Goal: Book appointment/travel/reservation

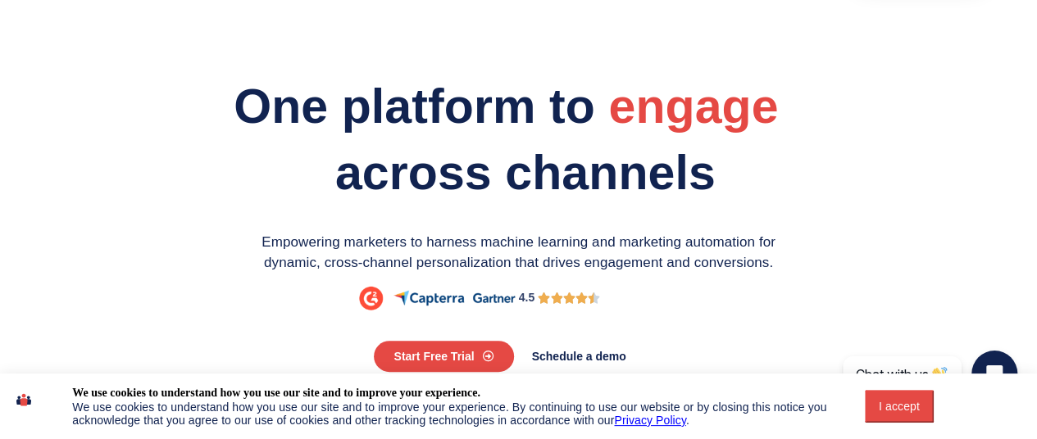
scroll to position [82, 0]
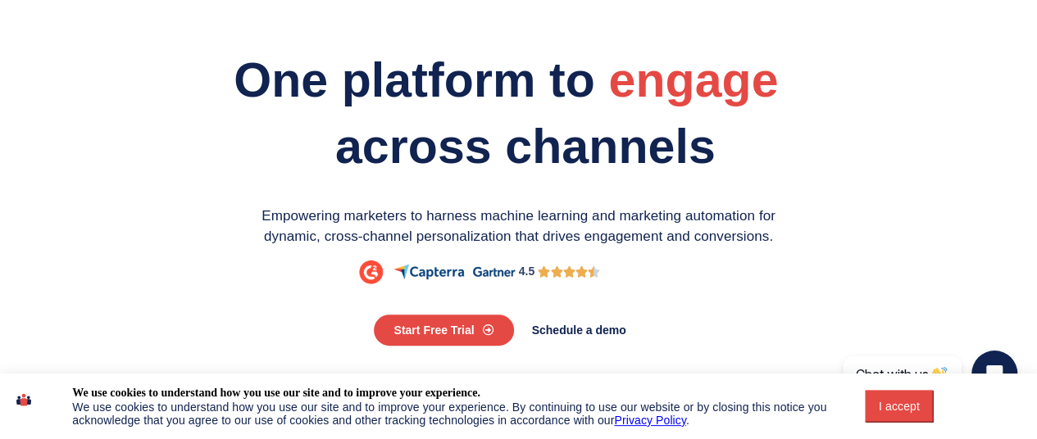
drag, startPoint x: 887, startPoint y: 409, endPoint x: 662, endPoint y: 394, distance: 225.1
click at [889, 411] on div "I accept" at bounding box center [899, 406] width 49 height 13
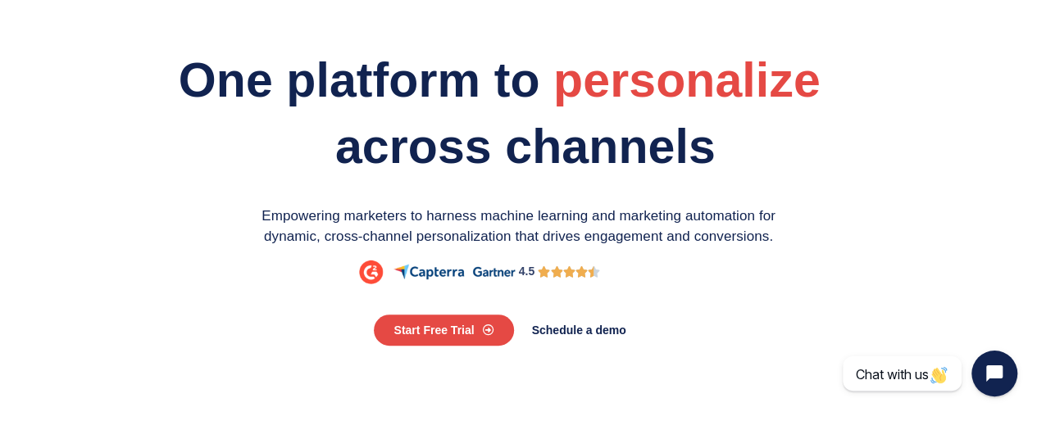
click at [514, 233] on p "Empowering marketers to harness machine learning and marketing automation for d…" at bounding box center [518, 227] width 533 height 42
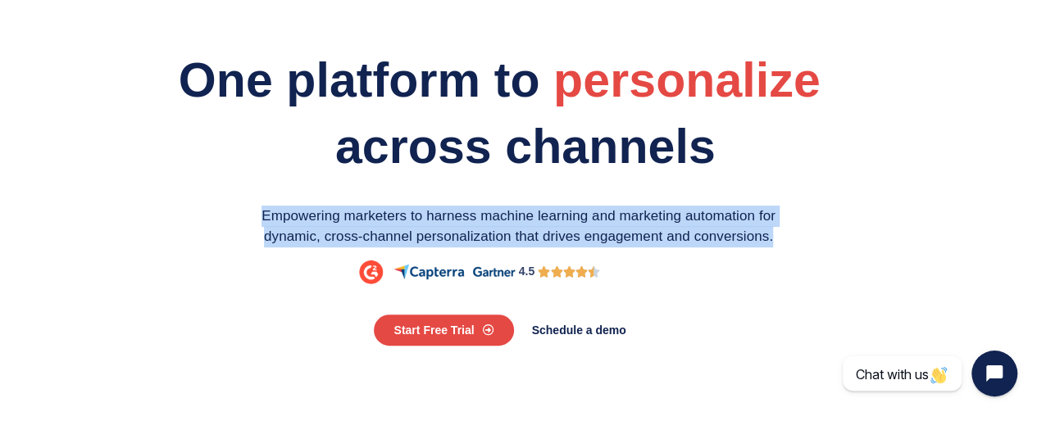
click at [514, 233] on p "Empowering marketers to harness machine learning and marketing automation for d…" at bounding box center [518, 227] width 533 height 42
click at [534, 219] on p "Empowering marketers to harness machine learning and marketing automation for d…" at bounding box center [518, 227] width 533 height 42
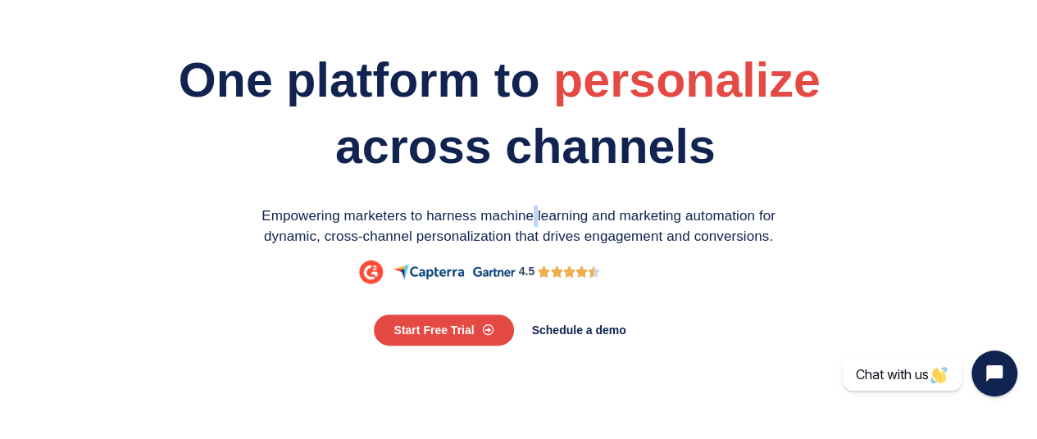
click at [534, 219] on p "Empowering marketers to harness machine learning and marketing automation for d…" at bounding box center [518, 227] width 533 height 42
click at [540, 219] on p "Empowering marketers to harness machine learning and marketing automation for d…" at bounding box center [518, 227] width 533 height 42
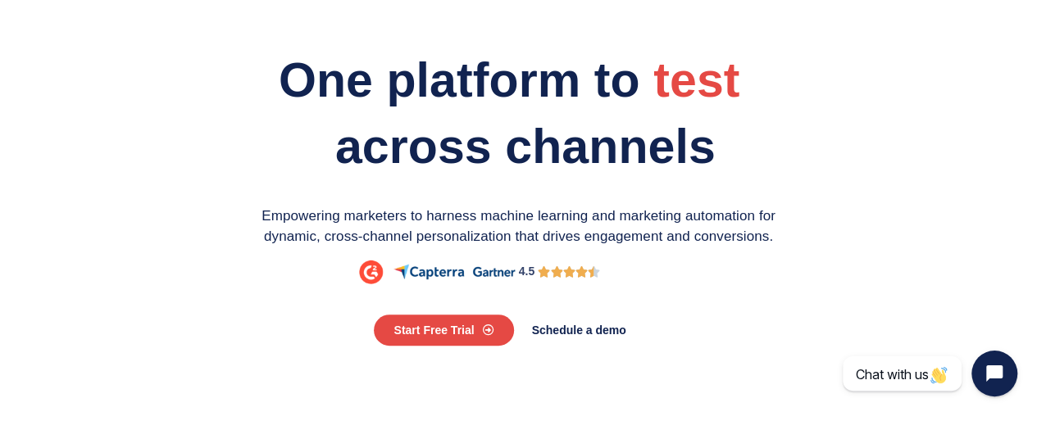
click at [521, 214] on p "Empowering marketers to harness machine learning and marketing automation for d…" at bounding box center [518, 227] width 533 height 42
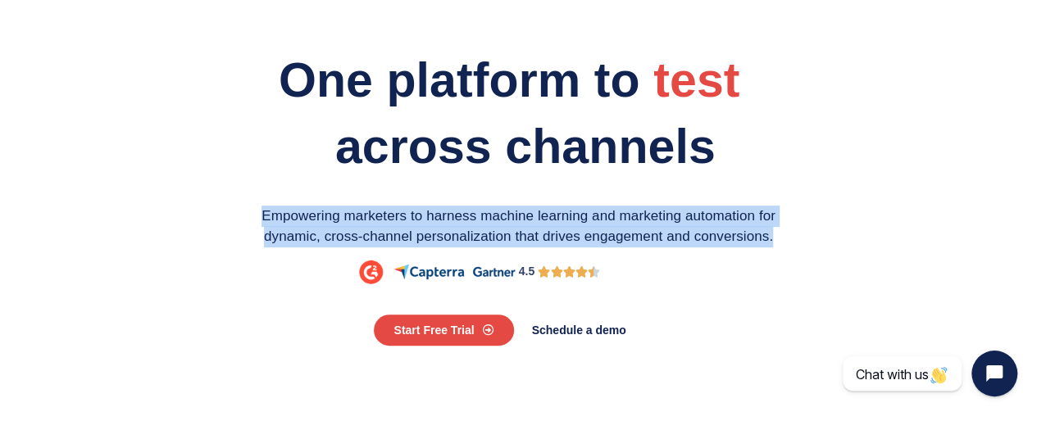
click at [521, 214] on p "Empowering marketers to harness machine learning and marketing automation for d…" at bounding box center [518, 227] width 533 height 42
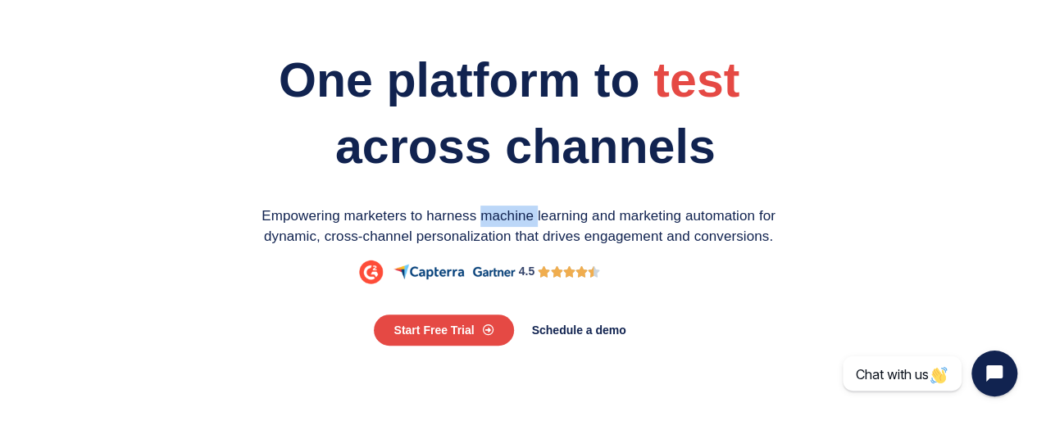
click at [521, 214] on p "Empowering marketers to harness machine learning and marketing automation for d…" at bounding box center [518, 227] width 533 height 42
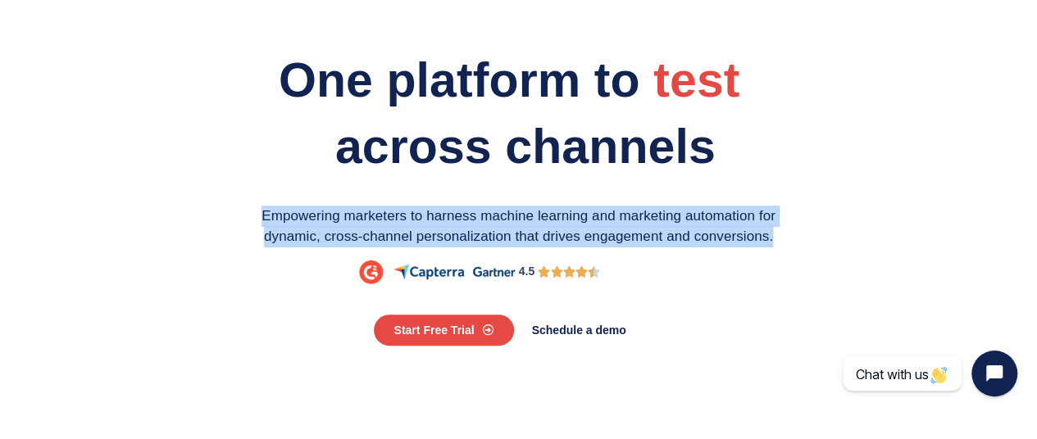
click at [521, 214] on p "Empowering marketers to harness machine learning and marketing automation for d…" at bounding box center [518, 227] width 533 height 42
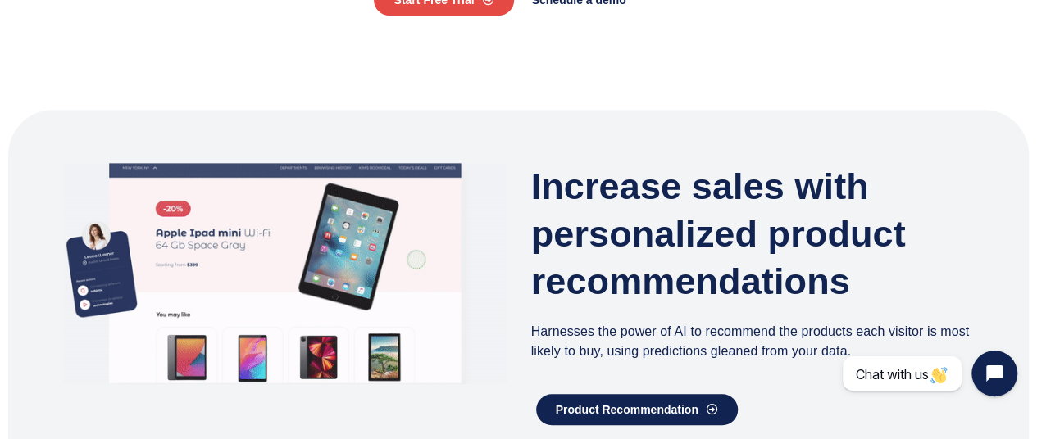
click at [603, 216] on h3 "Increase sales with personalized product recommendations" at bounding box center [752, 234] width 443 height 143
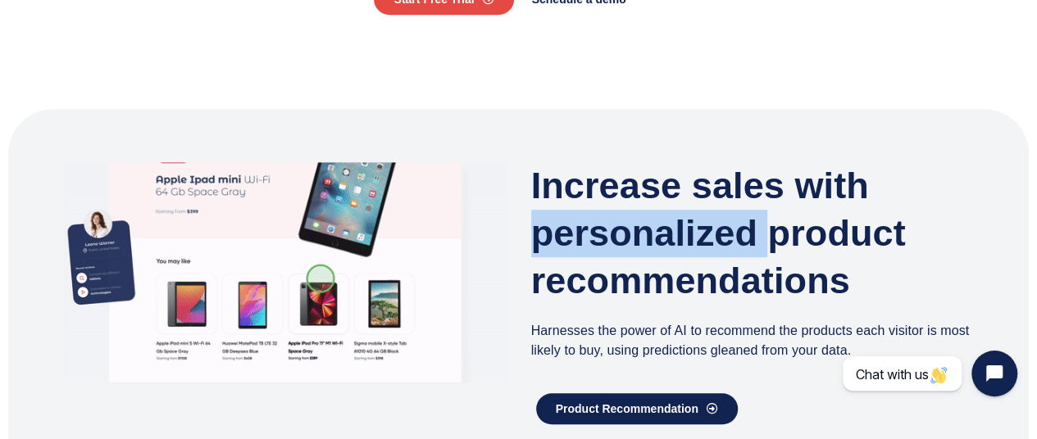
click at [603, 216] on h3 "Increase sales with personalized product recommendations" at bounding box center [752, 233] width 443 height 143
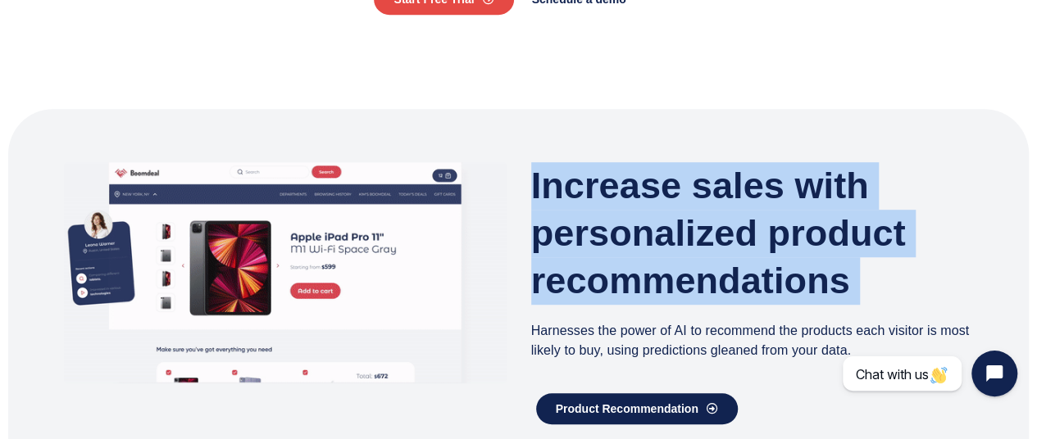
click at [603, 216] on h3 "Increase sales with personalized product recommendations" at bounding box center [752, 233] width 443 height 143
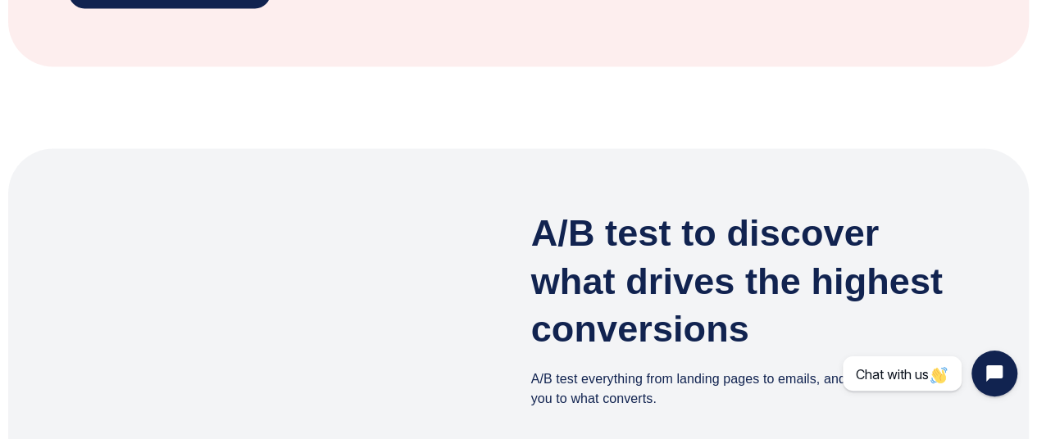
drag, startPoint x: 603, startPoint y: 216, endPoint x: 524, endPoint y: 212, distance: 78.8
click at [523, 213] on section "A/B test to discover what drives the highest conversions A/B test everything fr…" at bounding box center [518, 343] width 1021 height 390
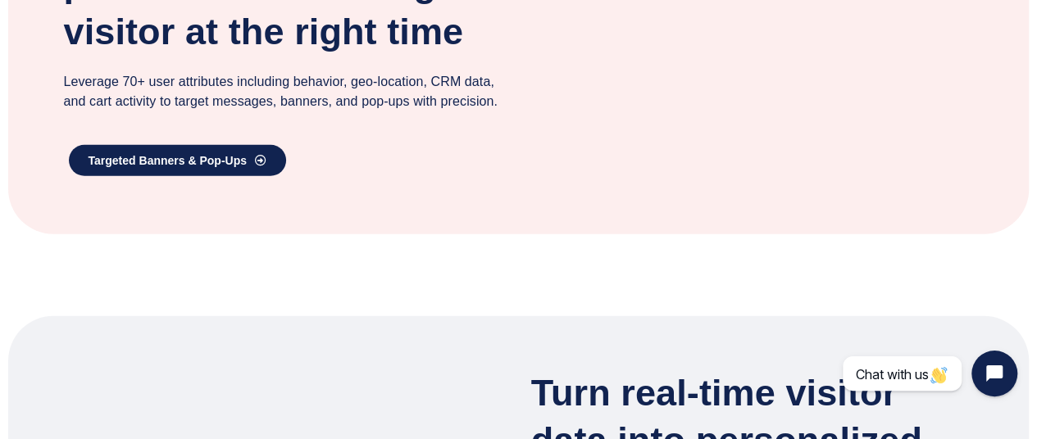
scroll to position [1984, 0]
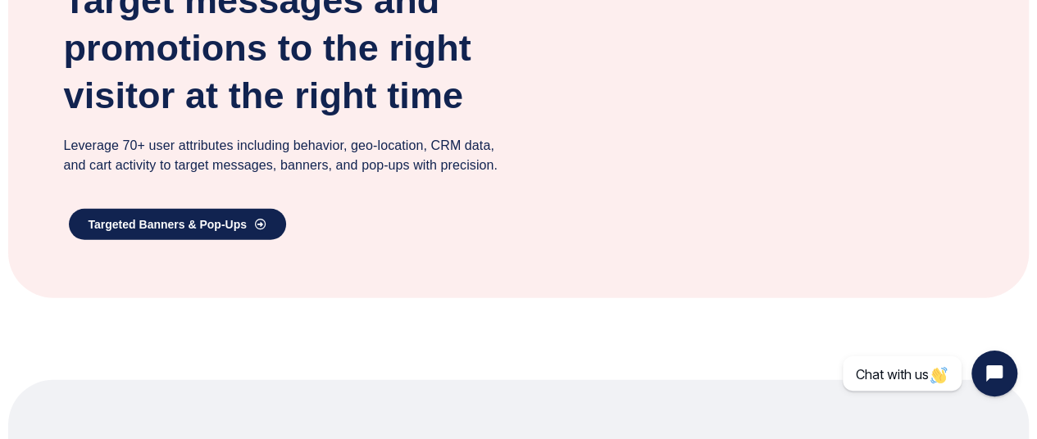
drag, startPoint x: 524, startPoint y: 212, endPoint x: 284, endPoint y: 202, distance: 239.6
click at [284, 120] on h3 "Target messages and promotions to the right visitor at the right time" at bounding box center [285, 48] width 443 height 143
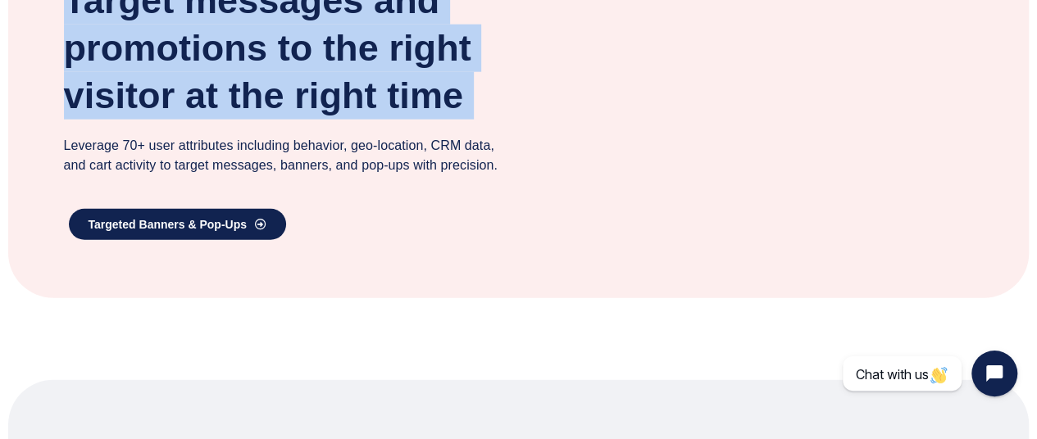
click at [284, 120] on h3 "Target messages and promotions to the right visitor at the right time" at bounding box center [285, 48] width 443 height 143
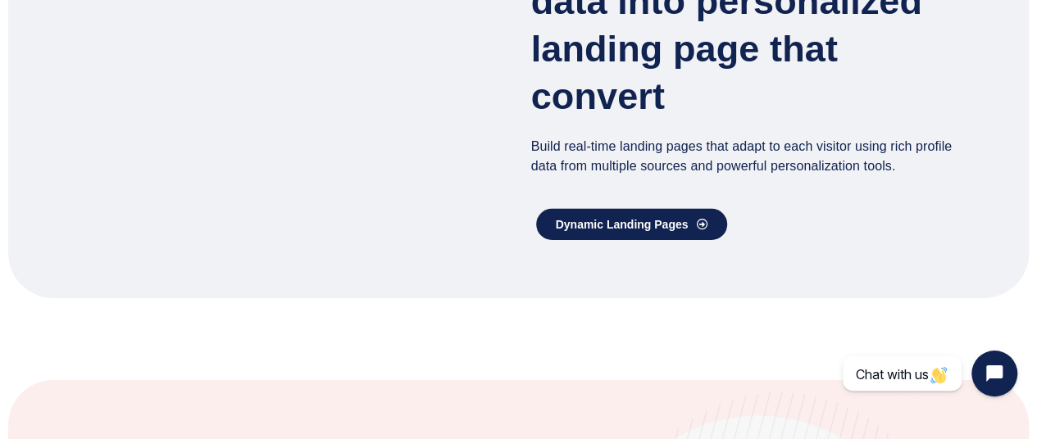
scroll to position [2491, 0]
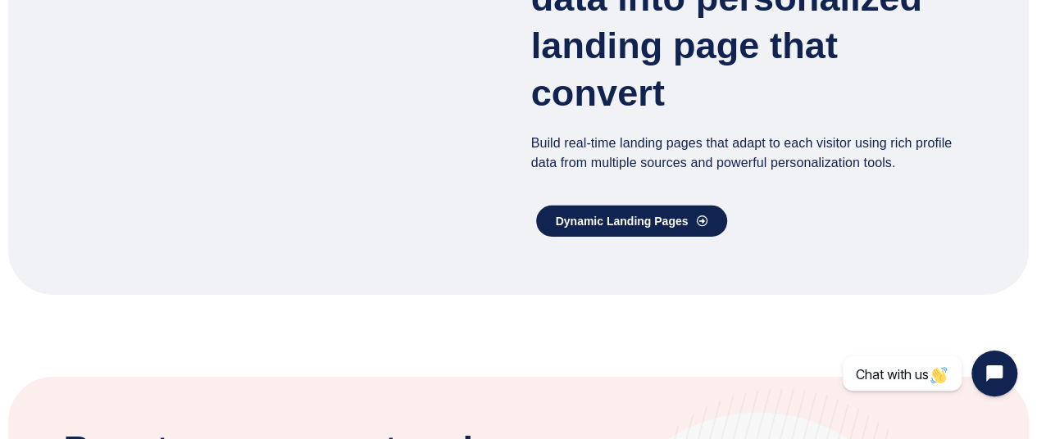
click at [710, 117] on h3 "Turn real-time visitor data into personalized landing page that convert" at bounding box center [752, 22] width 443 height 190
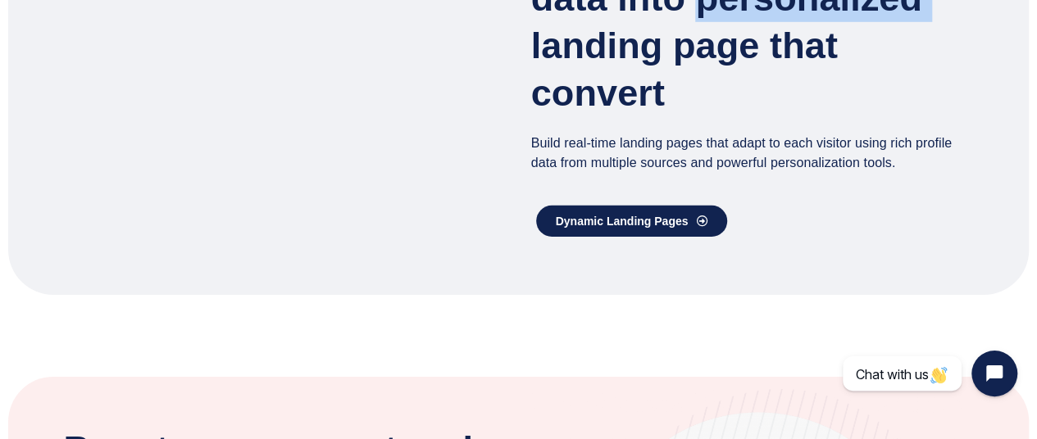
click at [710, 117] on h3 "Turn real-time visitor data into personalized landing page that convert" at bounding box center [752, 22] width 443 height 190
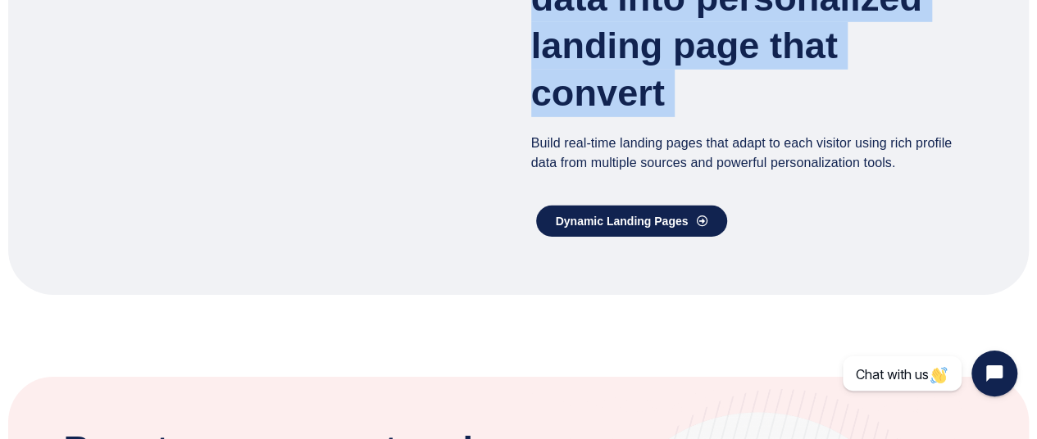
click at [684, 117] on h3 "Turn real-time visitor data into personalized landing page that convert" at bounding box center [752, 22] width 443 height 190
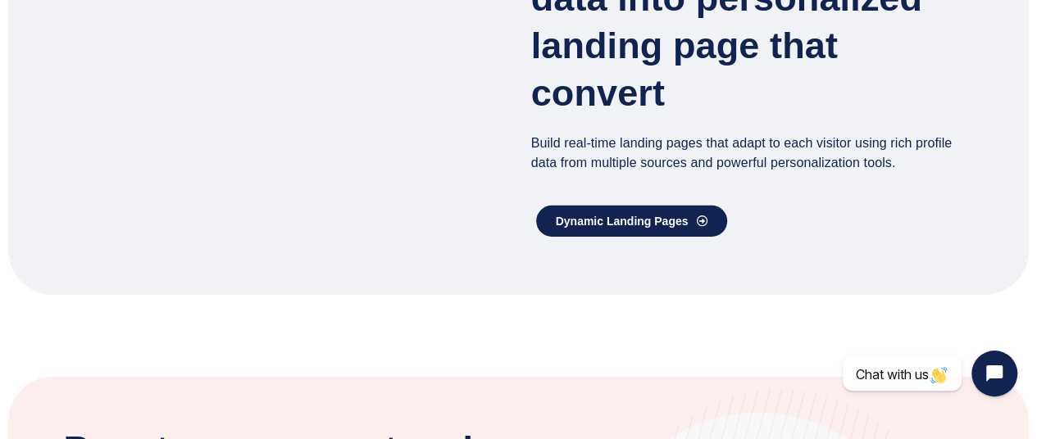
click at [681, 117] on h3 "Turn real-time visitor data into personalized landing page that convert" at bounding box center [752, 22] width 443 height 190
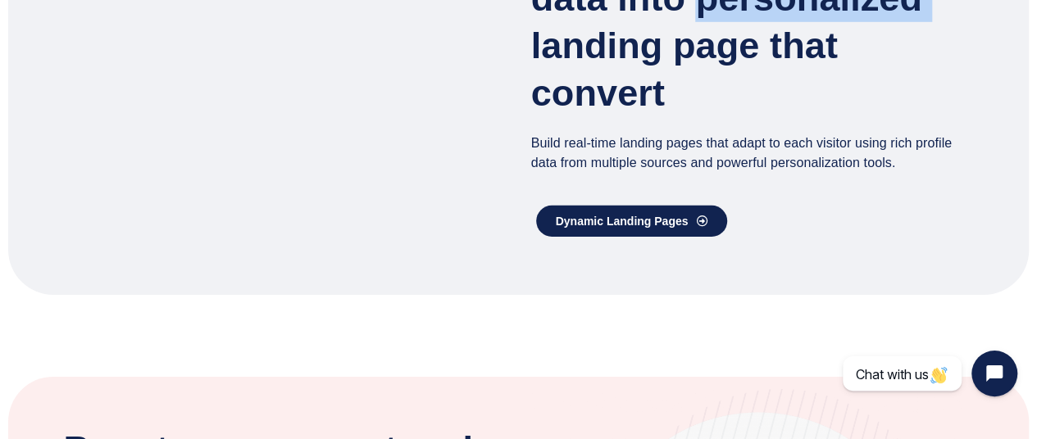
click at [681, 117] on h3 "Turn real-time visitor data into personalized landing page that convert" at bounding box center [752, 22] width 443 height 190
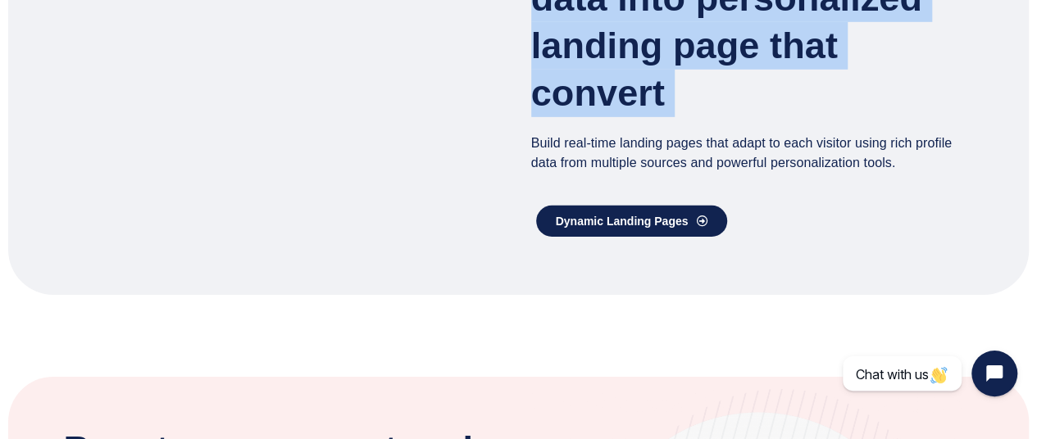
click at [681, 117] on h3 "Turn real-time visitor data into personalized landing page that convert" at bounding box center [752, 22] width 443 height 190
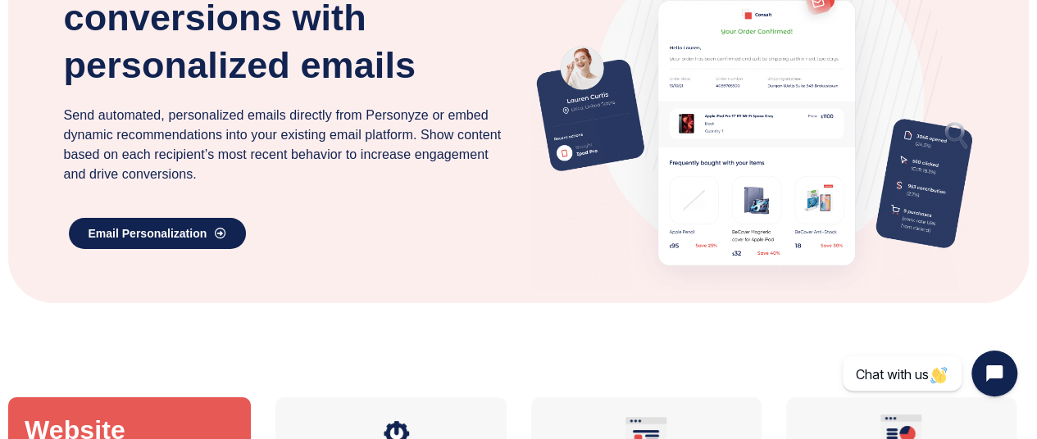
click at [57, 283] on div "Boost engagement and conversions with personalized emails Send automated, perso…" at bounding box center [285, 101] width 467 height 406
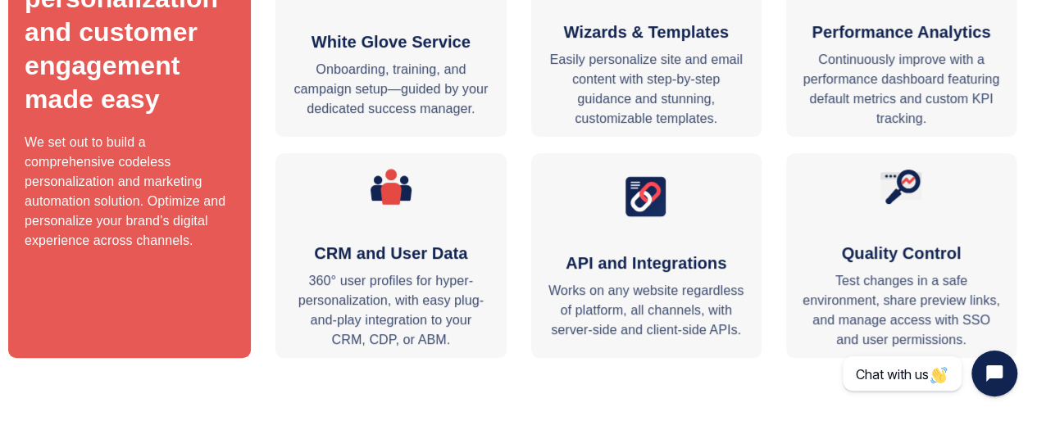
click at [224, 128] on div "Website personalization and customer engagement​ made easy We set out to build …" at bounding box center [129, 145] width 243 height 426
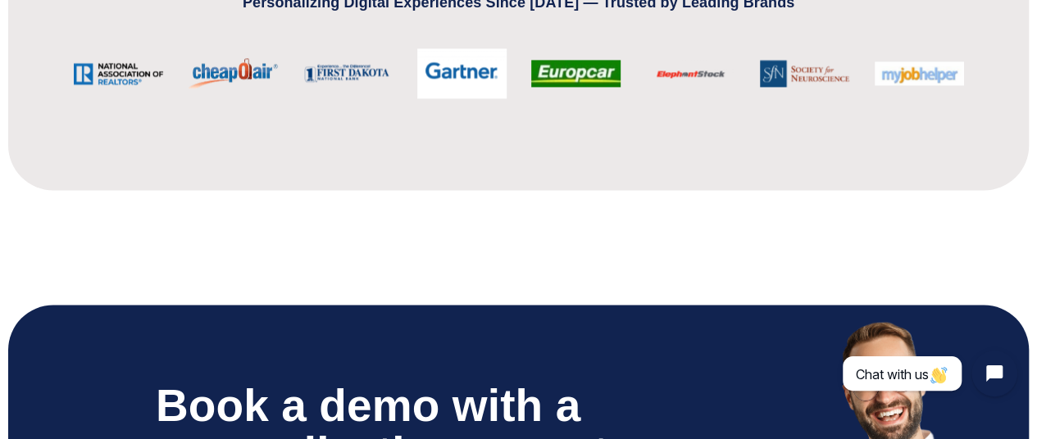
scroll to position [4367, 0]
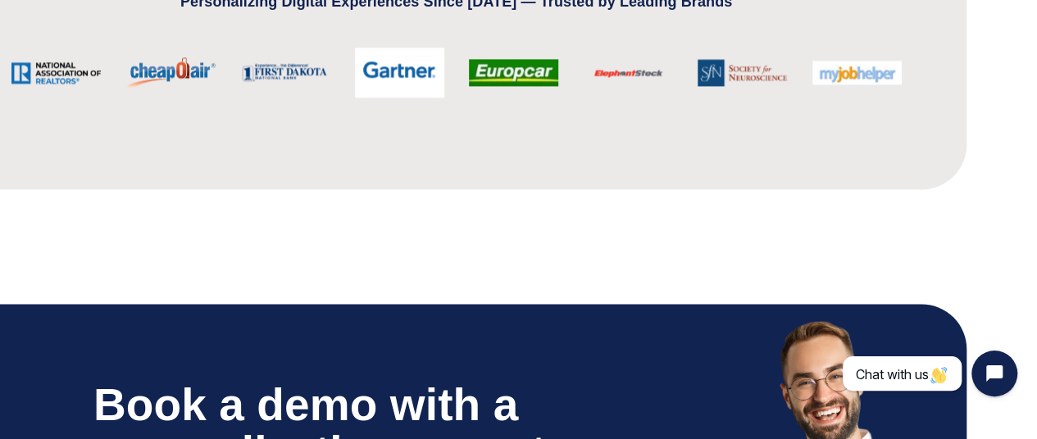
drag, startPoint x: 0, startPoint y: 169, endPoint x: 1049, endPoint y: 159, distance: 1048.6
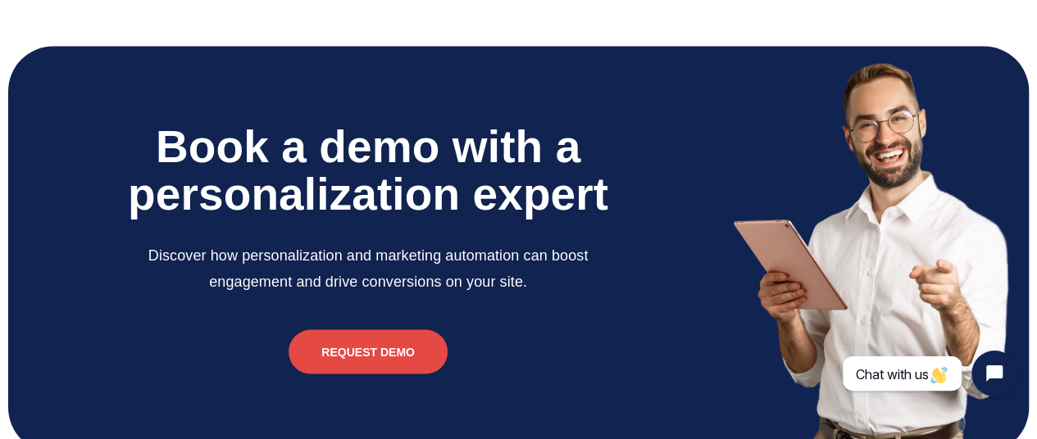
scroll to position [4624, 0]
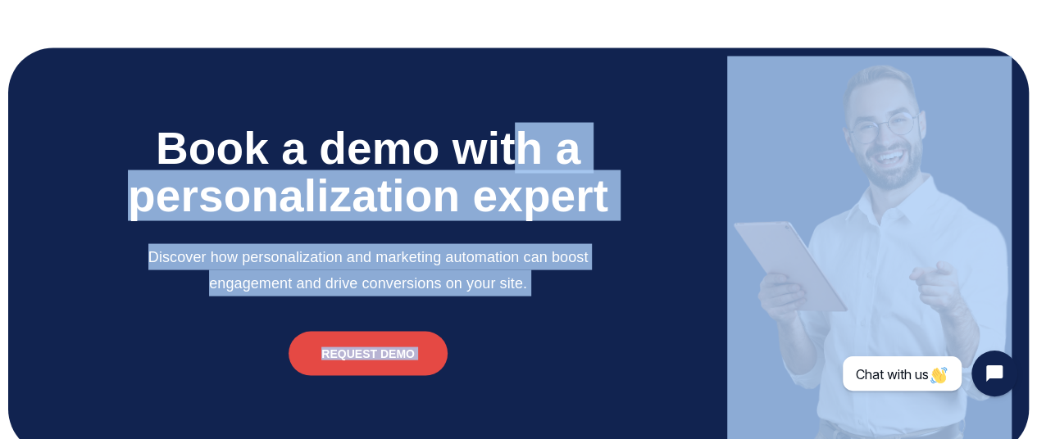
drag, startPoint x: 557, startPoint y: 181, endPoint x: 639, endPoint y: 183, distance: 82.0
click at [880, 190] on div "Book a demo with a personalization expert Discover how personalization and mark…" at bounding box center [518, 251] width 1003 height 407
click at [592, 189] on div "Book a demo with a personalization expert Discover how personalization and mark…" at bounding box center [368, 251] width 702 height 407
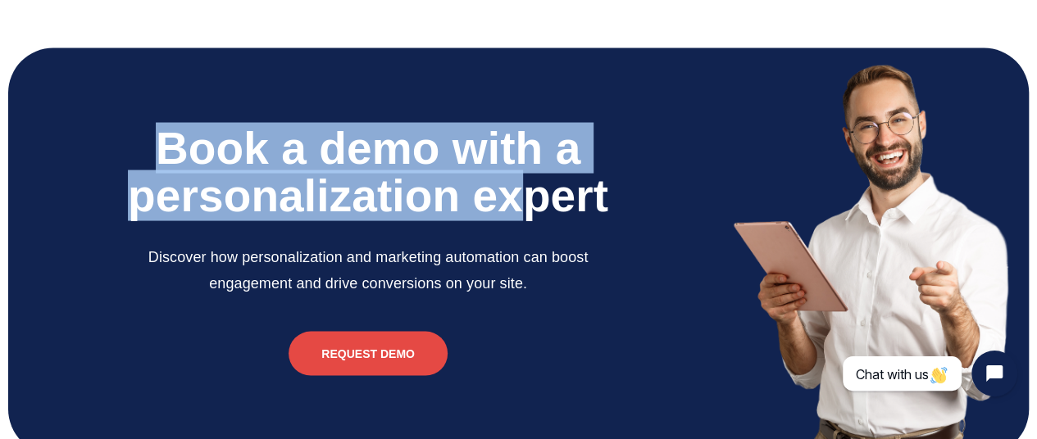
drag, startPoint x: 553, startPoint y: 300, endPoint x: 0, endPoint y: 202, distance: 561.9
click at [0, 202] on div "Book a demo with a personalization expert Discover how personalization and mark…" at bounding box center [518, 250] width 1037 height 521
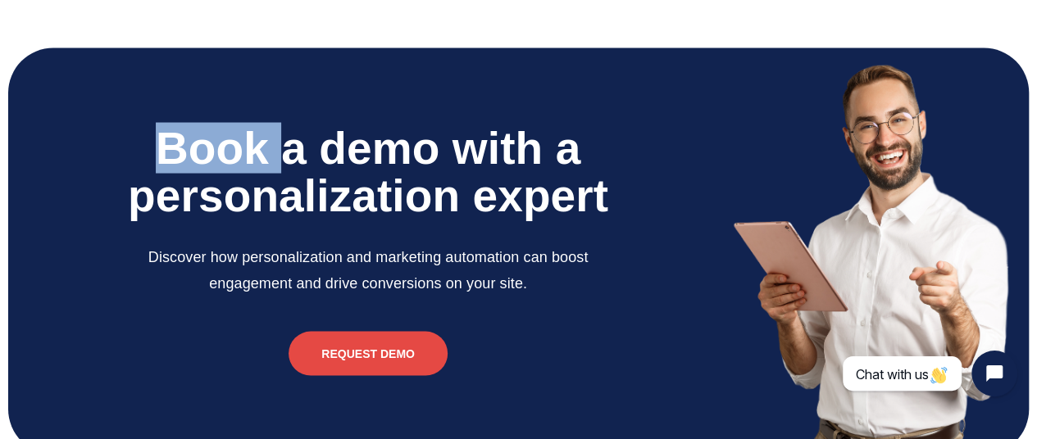
click at [0, 202] on div "Book a demo with a personalization expert Discover how personalization and mark…" at bounding box center [518, 250] width 1037 height 521
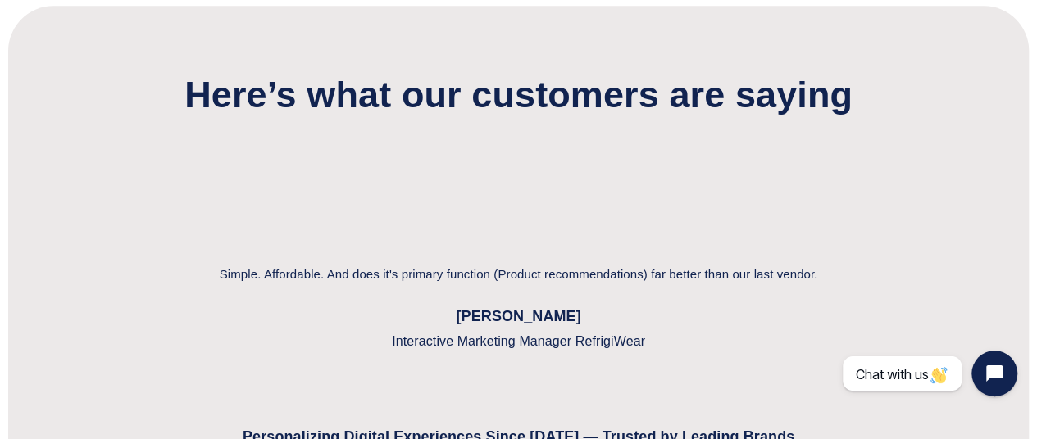
scroll to position [3345, 0]
